Goal: Information Seeking & Learning: Learn about a topic

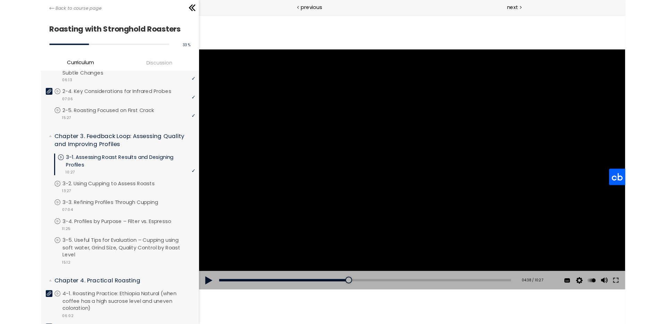
scroll to position [230, 0]
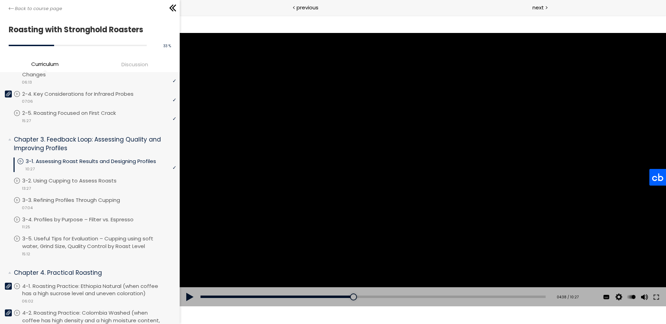
click at [417, 159] on div at bounding box center [423, 170] width 486 height 274
click at [655, 294] on button at bounding box center [656, 296] width 12 height 19
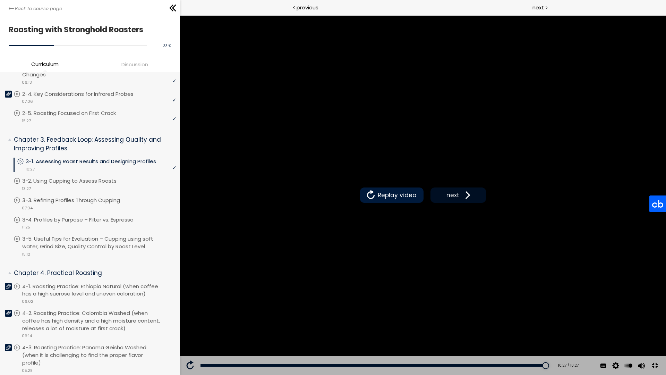
click at [461, 199] on span "next" at bounding box center [453, 194] width 16 height 9
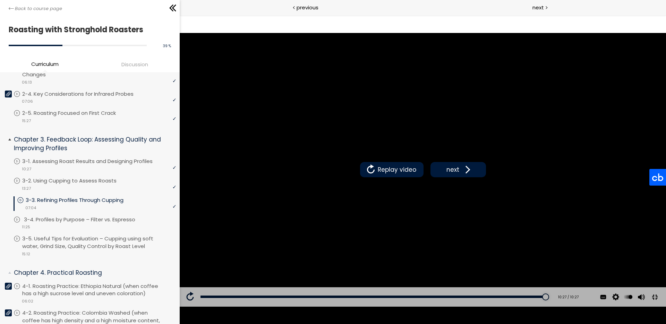
click at [101, 217] on p "3-4. Profiles by Purpose – Filter vs. Espresso" at bounding box center [86, 220] width 125 height 8
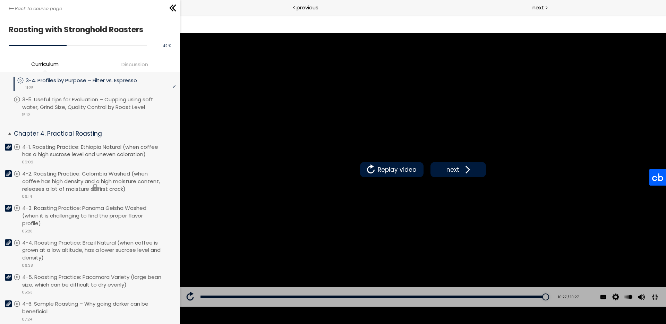
scroll to position [369, 0]
click at [59, 103] on p "3-5. Useful Tips for Evaluation – Cupping using soft water, Grind Size, Quality…" at bounding box center [101, 103] width 154 height 15
click at [74, 145] on p "4-1. Roasting Practice: Ethiopia Natural (when coffee has a high sucrose level …" at bounding box center [101, 151] width 154 height 15
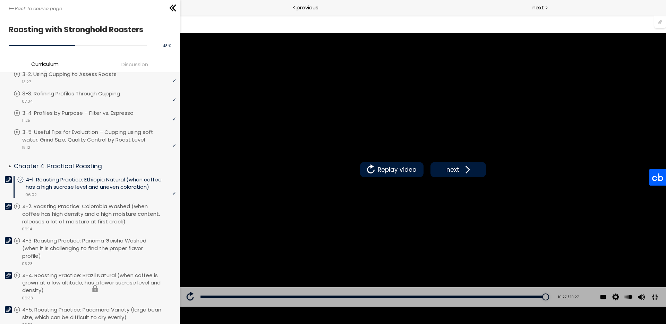
scroll to position [334, 0]
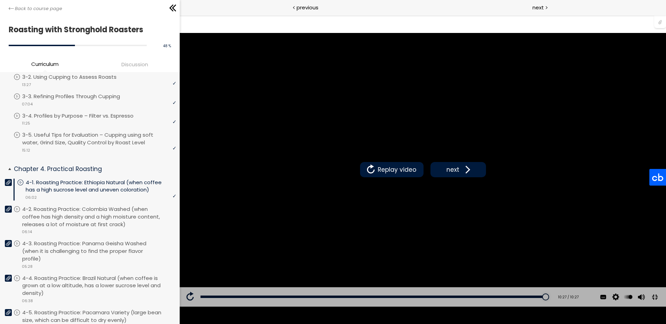
click at [8, 180] on icon at bounding box center [8, 182] width 5 height 5
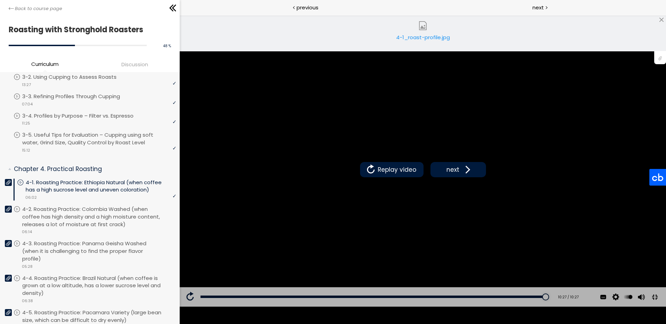
click at [412, 37] on div "4-1_roast-profile.jpg" at bounding box center [422, 40] width 59 height 14
click at [62, 216] on p "4-2. Roasting Practice: Colombia Washed (when coffee has high density and a hig…" at bounding box center [101, 216] width 154 height 23
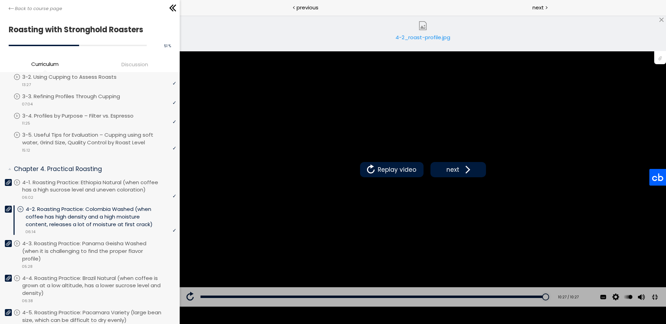
click at [419, 40] on div "4-2_roast-profile.jpg" at bounding box center [422, 40] width 59 height 14
